Goal: Transaction & Acquisition: Purchase product/service

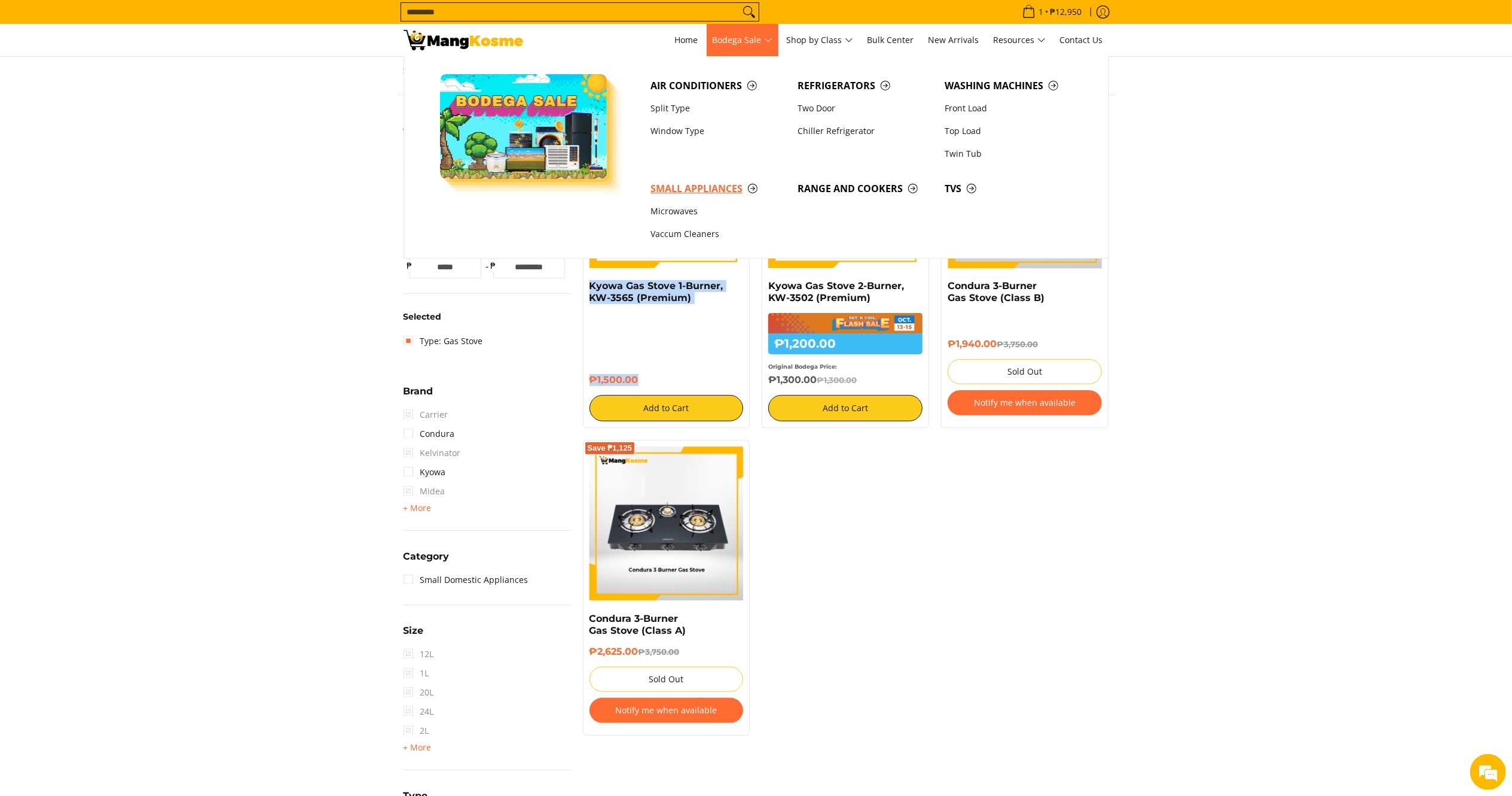
click at [704, 192] on span "Small Appliances" at bounding box center [718, 188] width 135 height 15
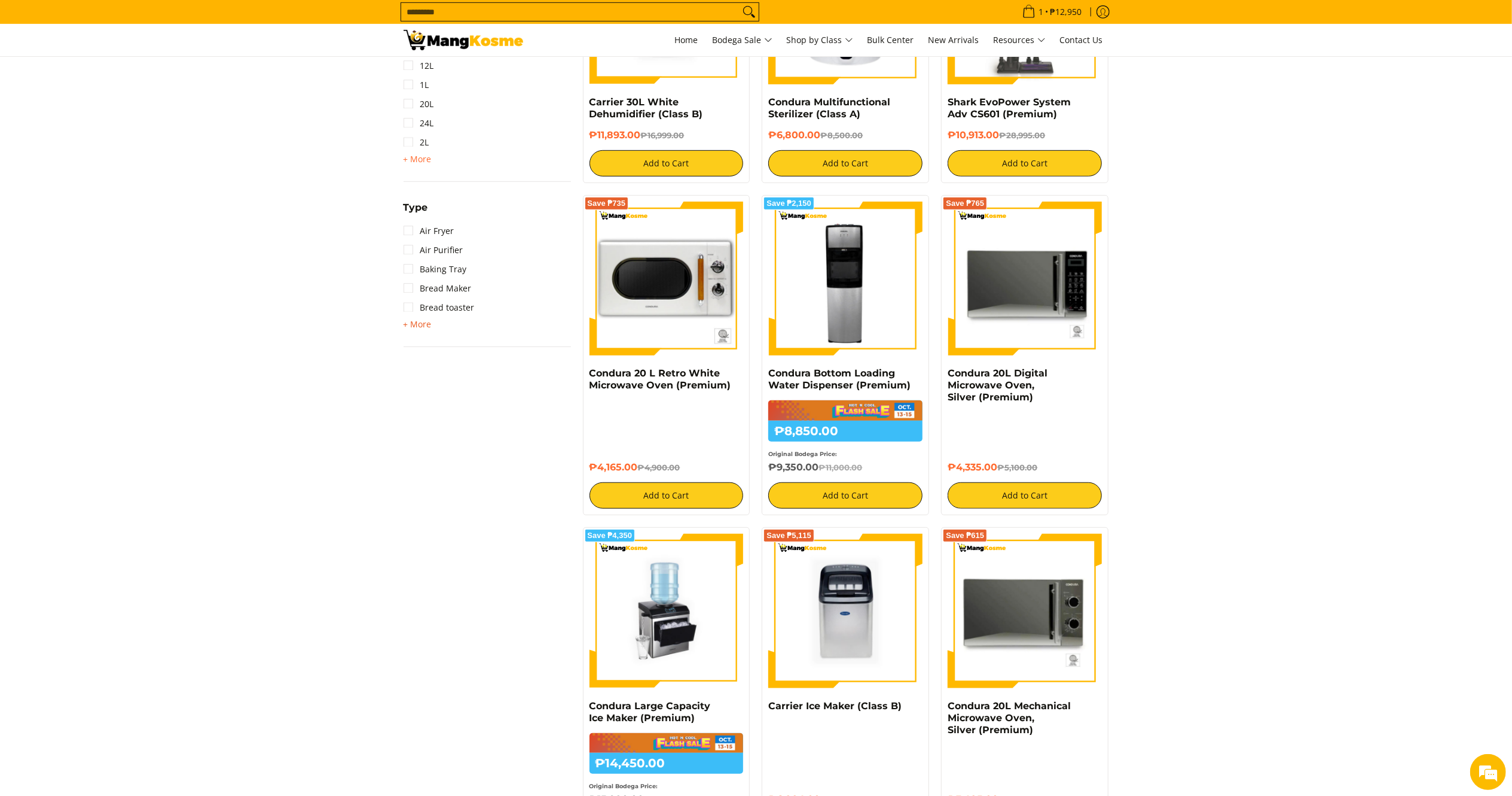
click at [408, 326] on span "+ More" at bounding box center [417, 325] width 28 height 10
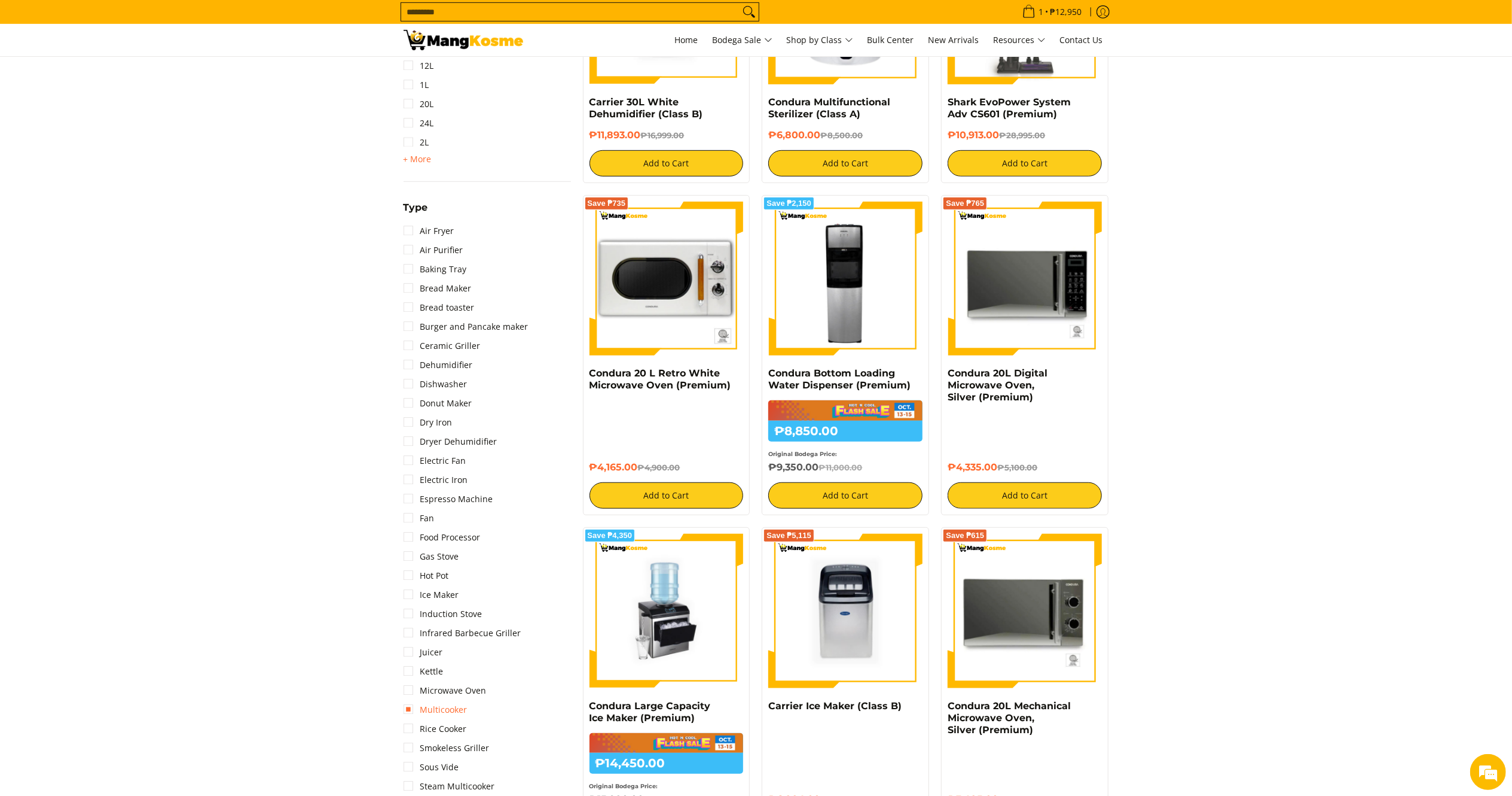
click at [453, 714] on link "Multicooker" at bounding box center [435, 710] width 64 height 20
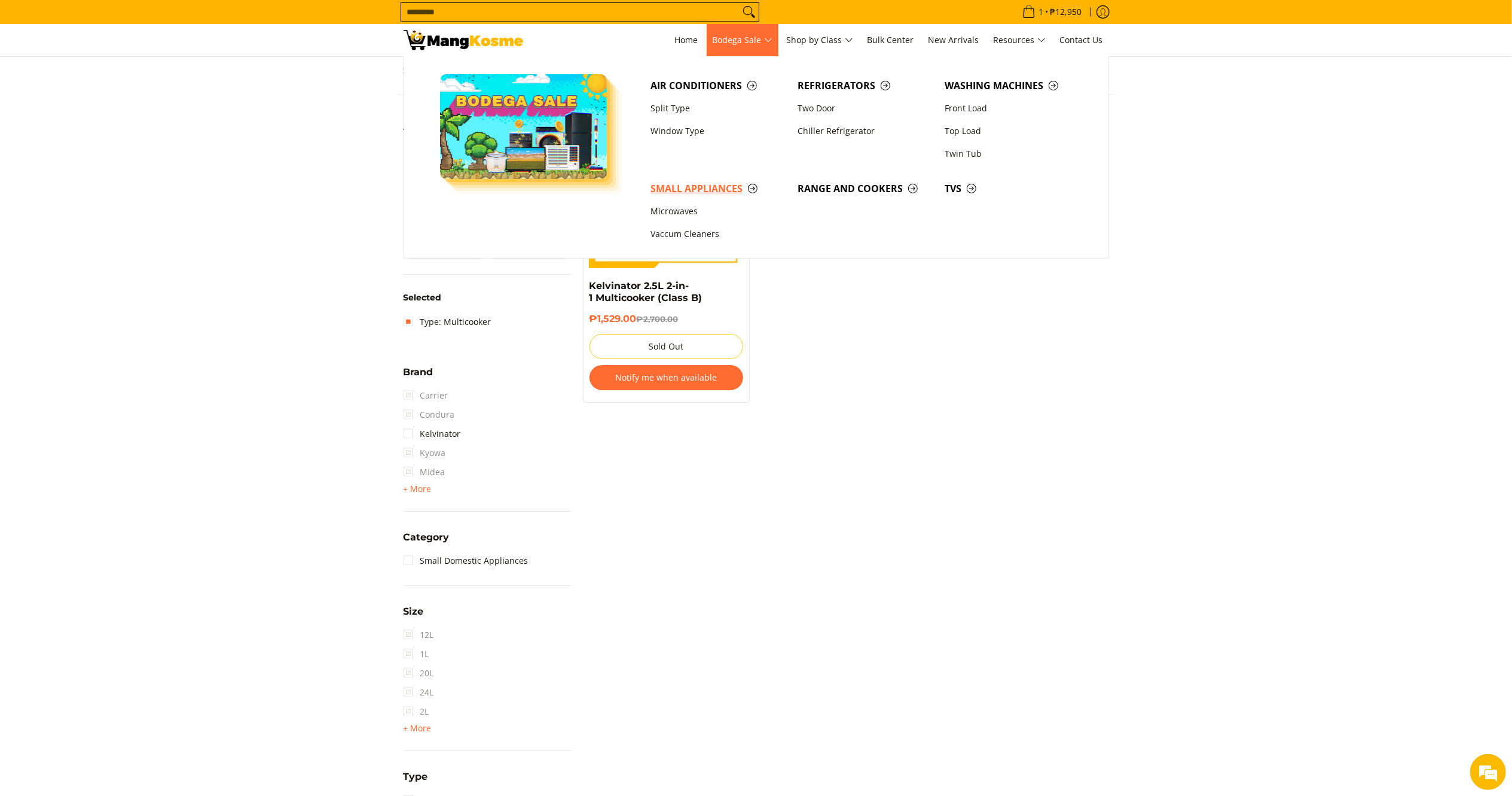
click at [711, 193] on span "Small Appliances" at bounding box center [718, 188] width 135 height 15
